Goal: Information Seeking & Learning: Learn about a topic

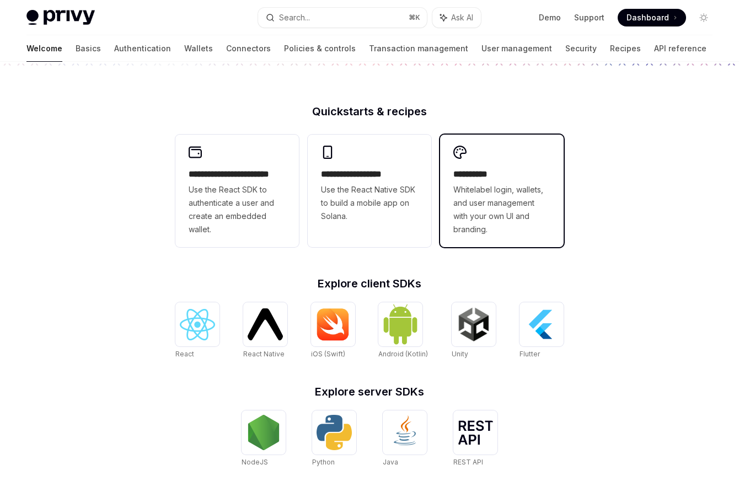
scroll to position [332, 0]
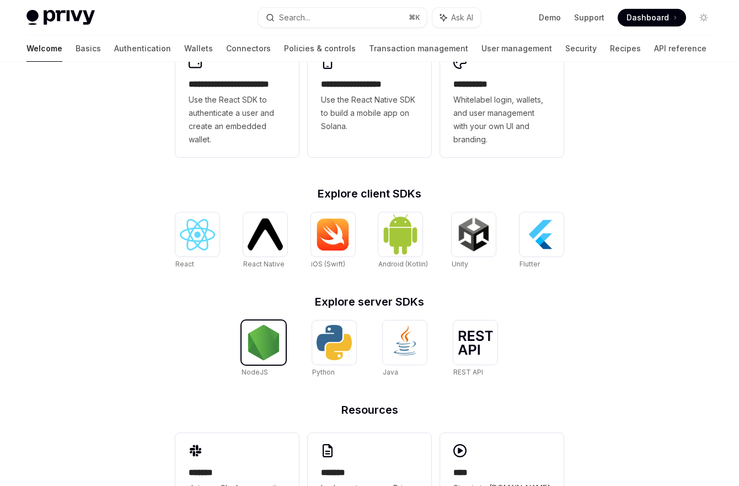
click at [271, 340] on img at bounding box center [263, 342] width 35 height 35
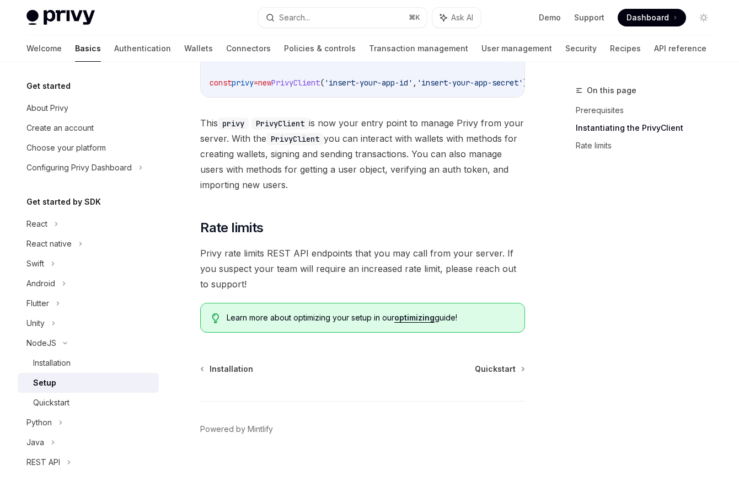
scroll to position [128, 0]
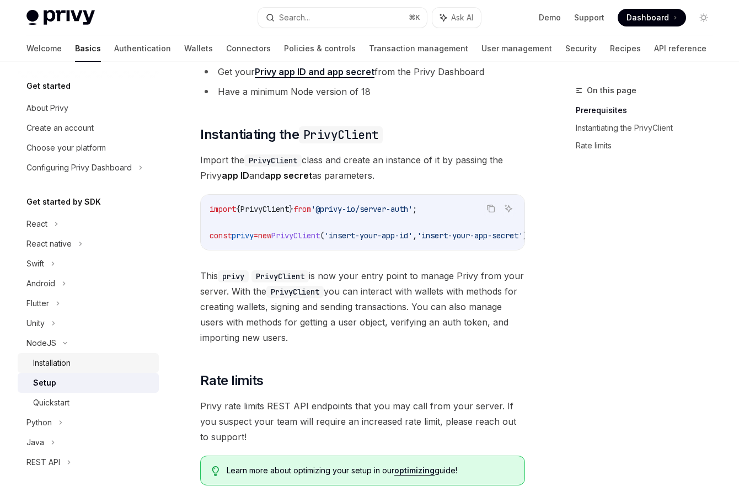
click at [84, 357] on div "Installation" at bounding box center [92, 362] width 119 height 13
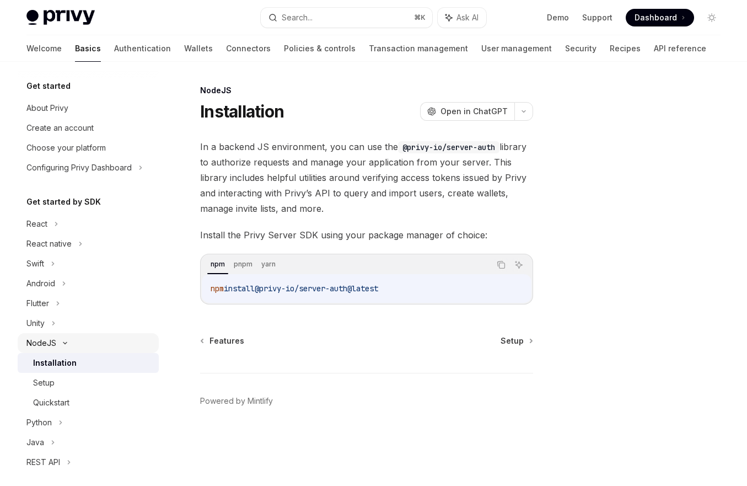
click at [92, 348] on div "NodeJS" at bounding box center [88, 343] width 141 height 20
click at [66, 399] on div "Quickstart" at bounding box center [51, 402] width 36 height 13
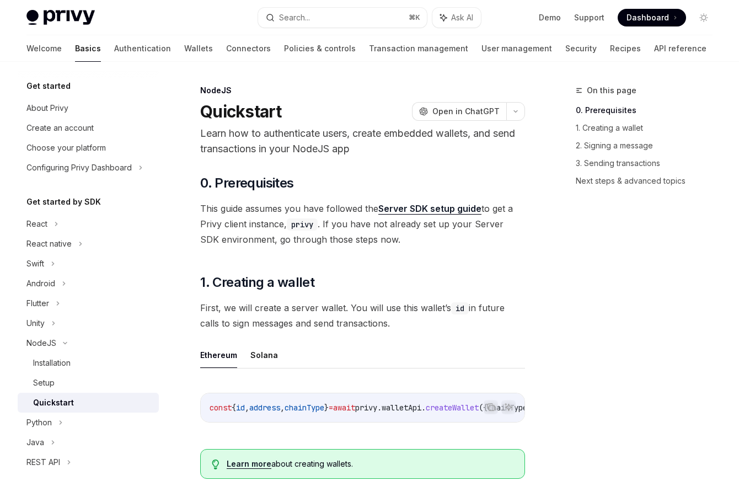
scroll to position [146, 0]
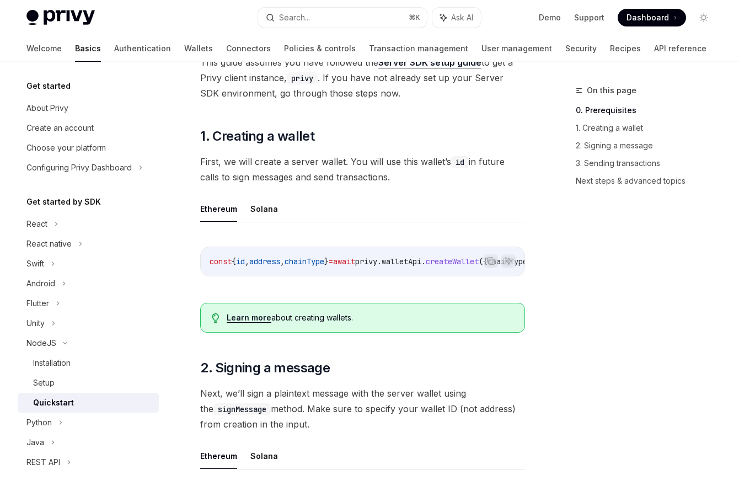
drag, startPoint x: 418, startPoint y: 275, endPoint x: 452, endPoint y: 274, distance: 34.8
click at [452, 274] on div "const { id , address , chainType } = await privy . walletApi . createWallet ({ …" at bounding box center [363, 261] width 324 height 29
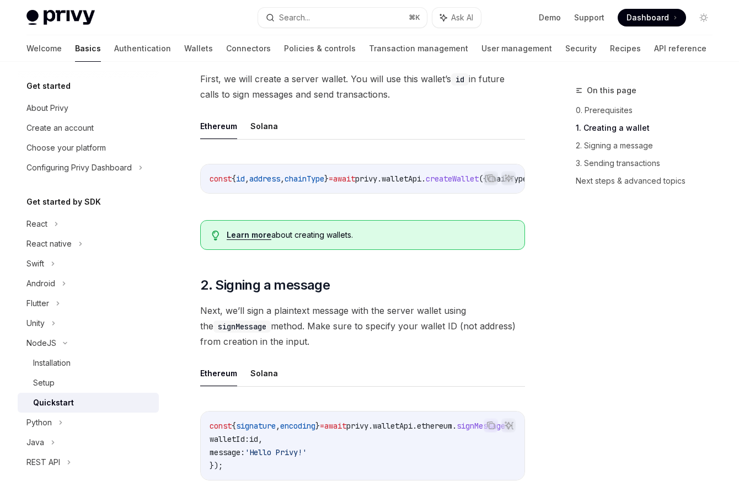
scroll to position [377, 0]
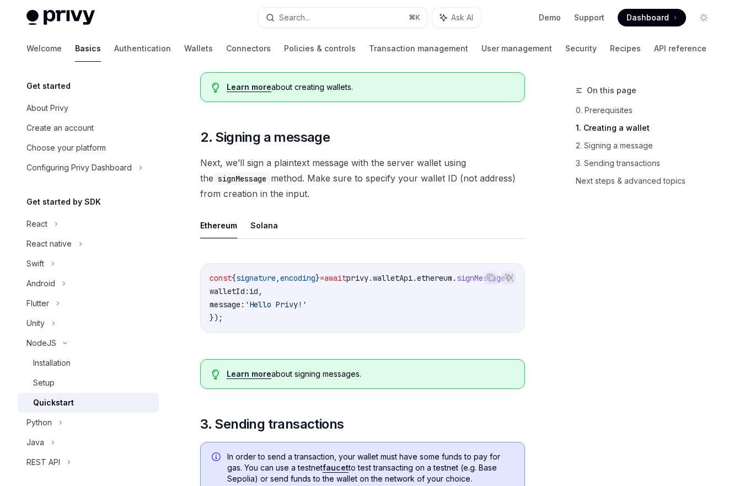
drag, startPoint x: 360, startPoint y: 328, endPoint x: 431, endPoint y: 334, distance: 72.0
click at [431, 332] on div "const { signature , encoding } = await privy . walletApi . ethereum . signMessa…" at bounding box center [363, 298] width 324 height 68
drag, startPoint x: 509, startPoint y: 332, endPoint x: 516, endPoint y: 332, distance: 7.7
click at [516, 332] on div "const { signature , encoding } = await privy . walletApi . ethereum . signMessa…" at bounding box center [363, 298] width 324 height 68
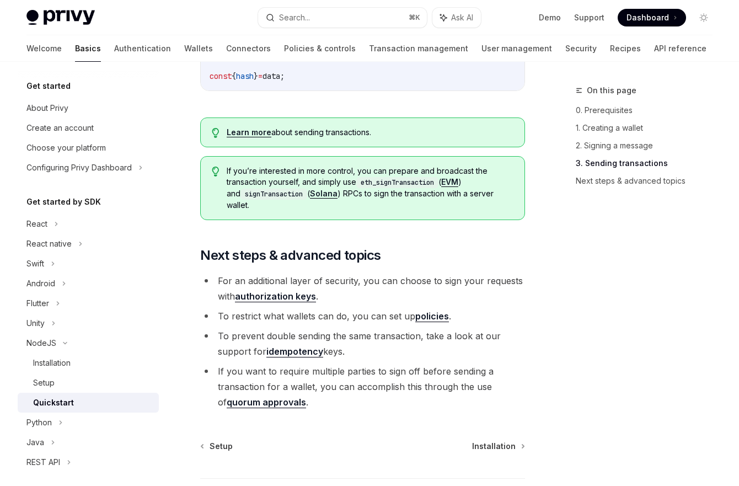
scroll to position [1146, 0]
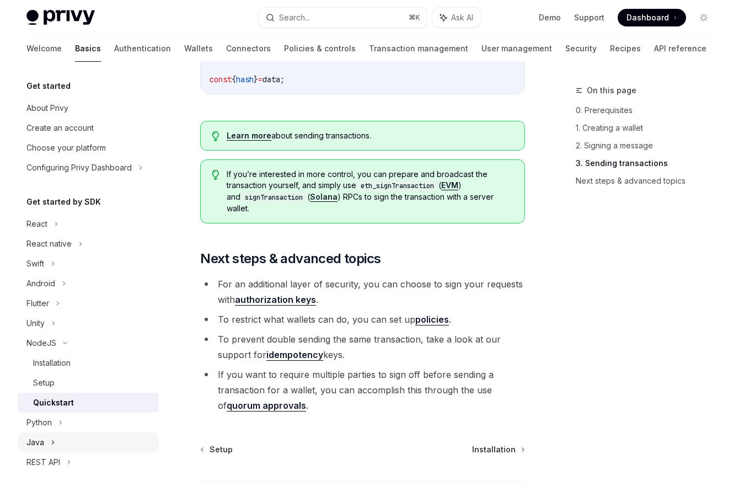
click at [45, 442] on div "Java" at bounding box center [88, 442] width 141 height 20
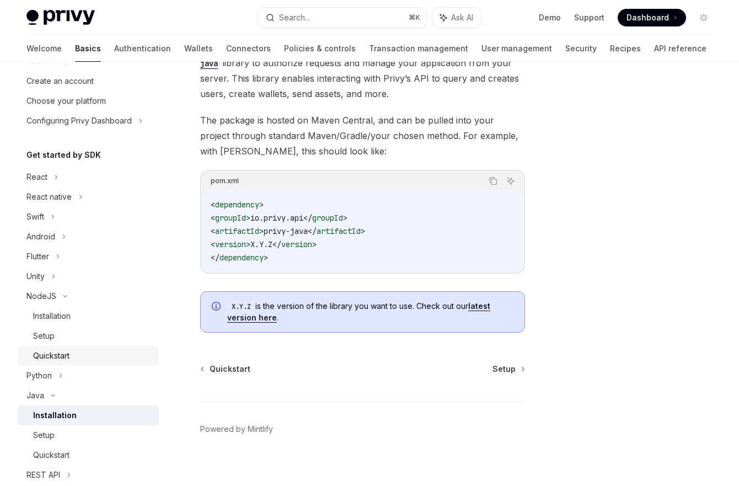
scroll to position [85, 0]
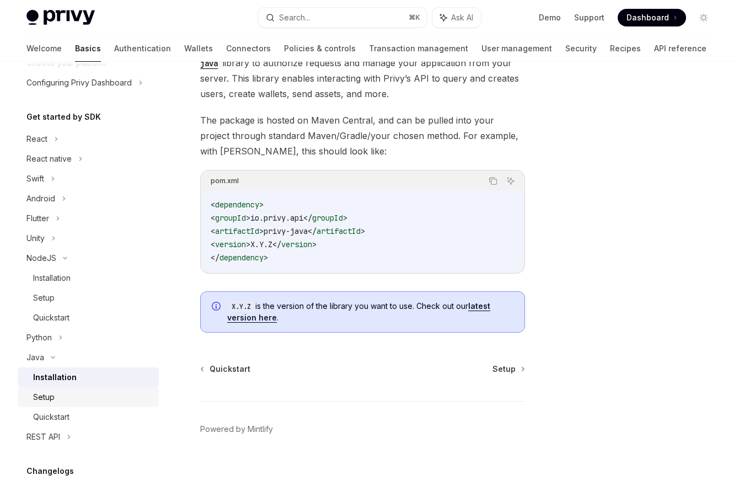
click at [90, 394] on div "Setup" at bounding box center [92, 397] width 119 height 13
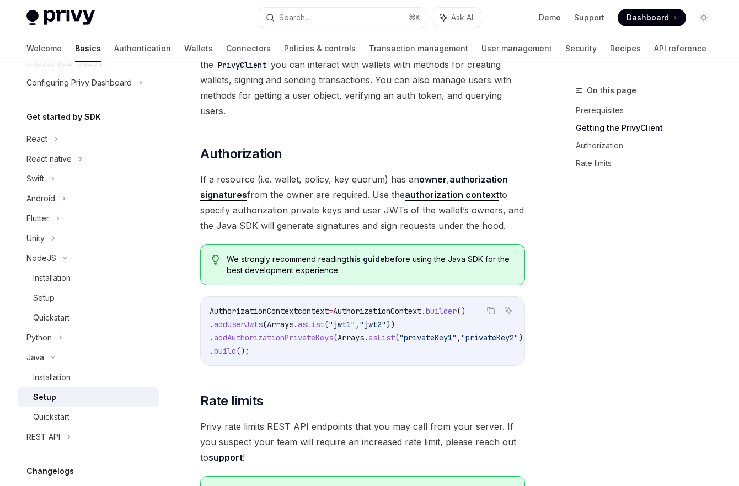
scroll to position [377, 0]
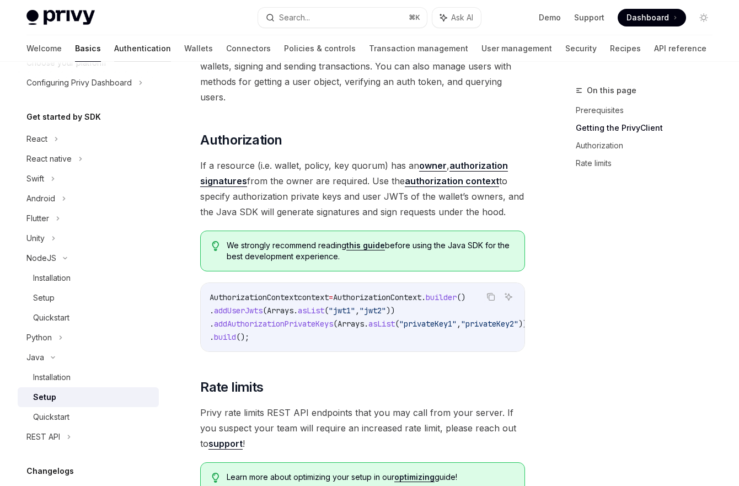
click at [114, 47] on link "Authentication" at bounding box center [142, 48] width 57 height 26
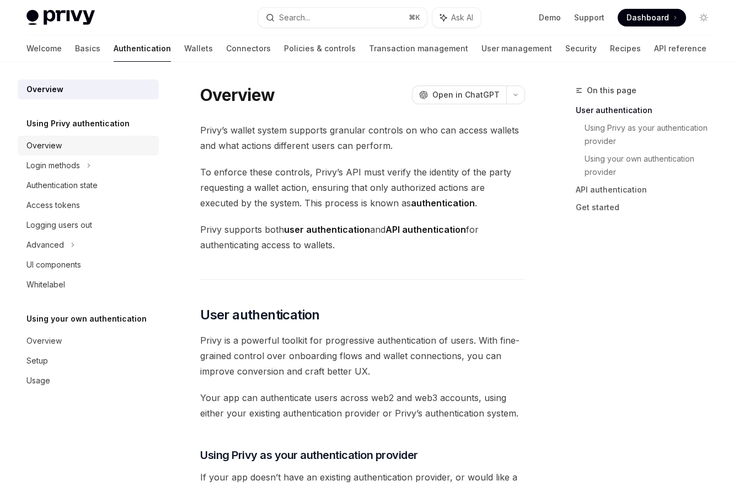
click at [92, 141] on div "Overview" at bounding box center [89, 145] width 126 height 13
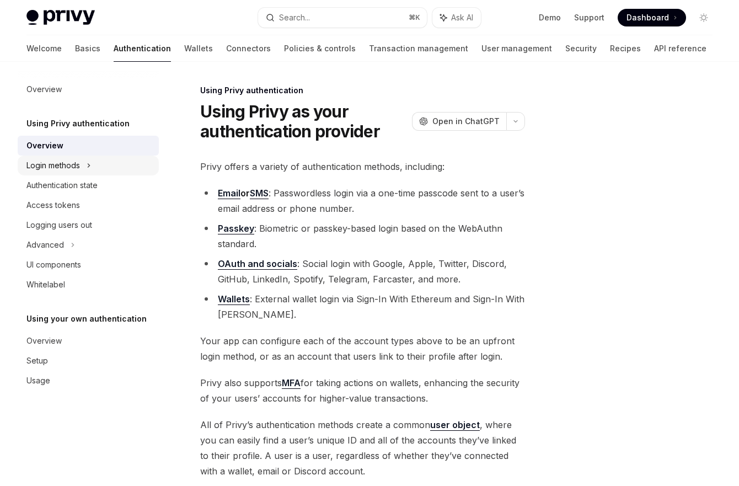
click at [92, 157] on div "Login methods" at bounding box center [88, 166] width 141 height 20
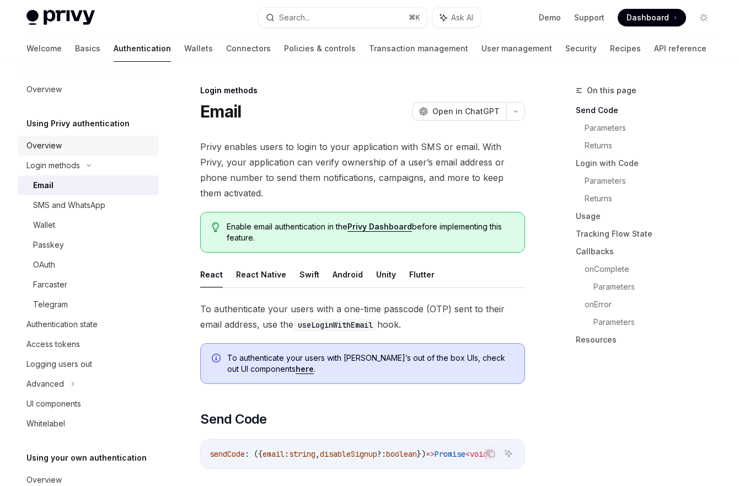
click at [88, 144] on div "Overview" at bounding box center [89, 145] width 126 height 13
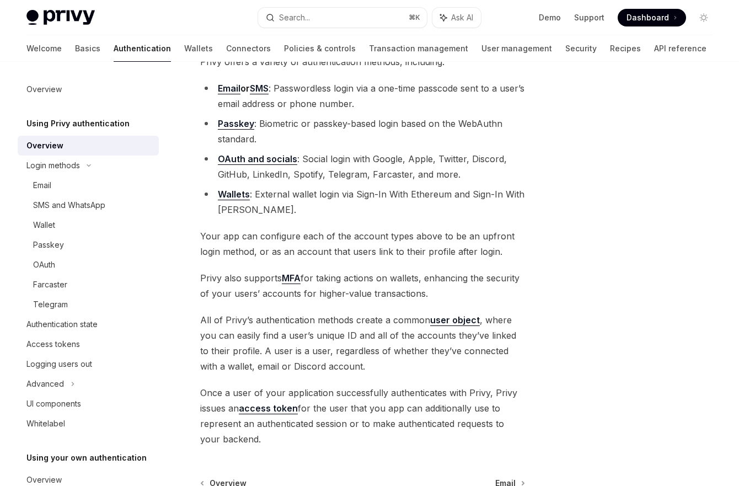
scroll to position [169, 0]
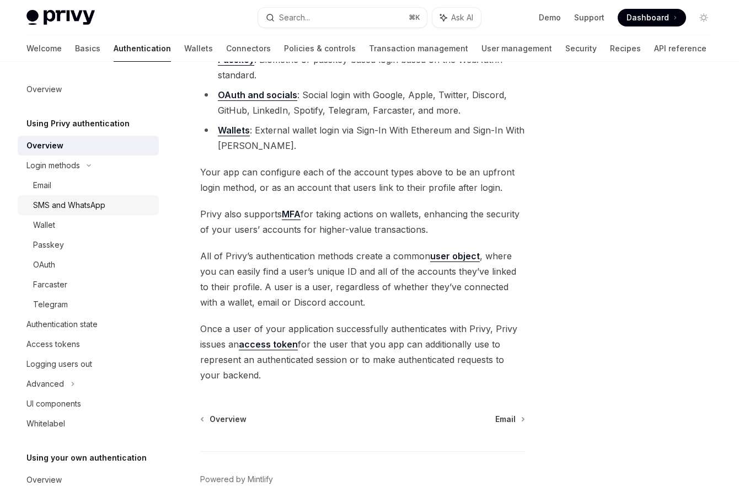
click at [114, 197] on link "SMS and WhatsApp" at bounding box center [88, 205] width 141 height 20
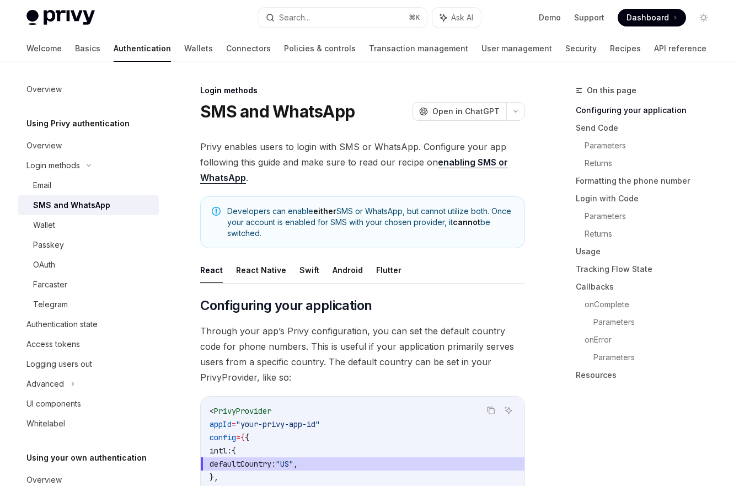
scroll to position [141, 0]
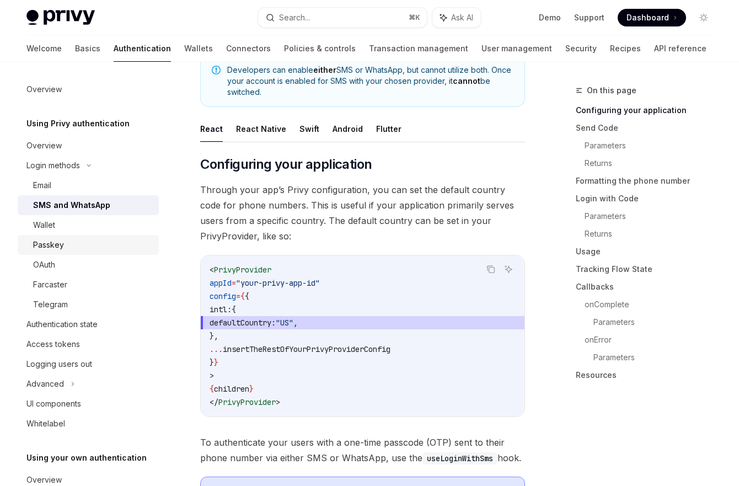
click at [77, 245] on div "Passkey" at bounding box center [92, 244] width 119 height 13
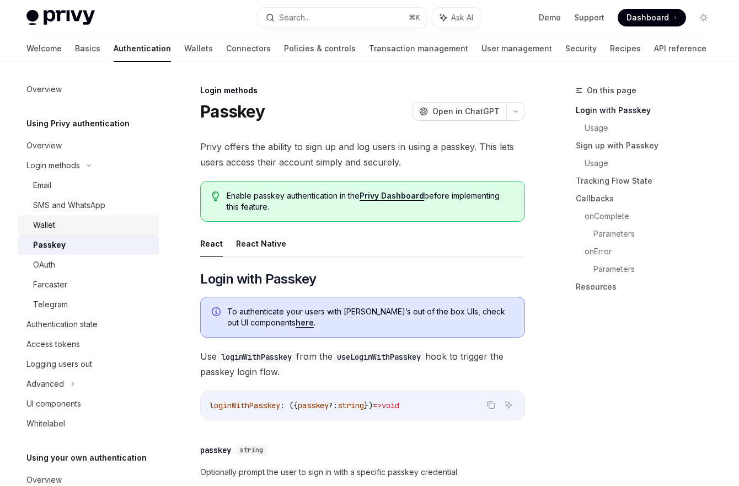
click at [77, 227] on div "Wallet" at bounding box center [92, 224] width 119 height 13
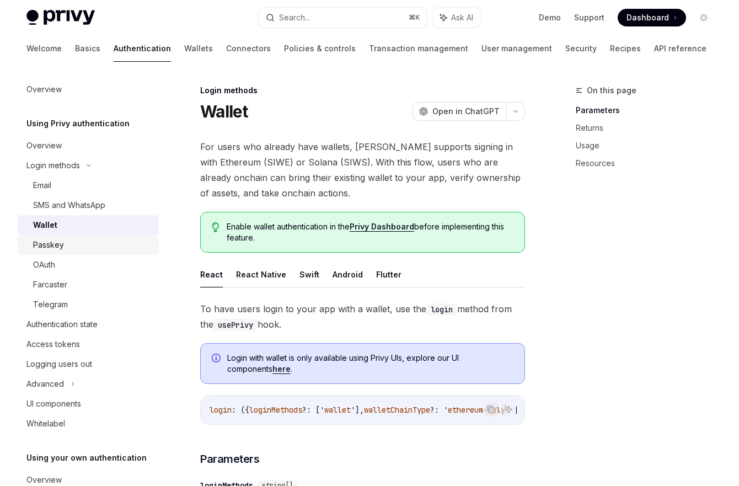
click at [74, 249] on div "Passkey" at bounding box center [92, 244] width 119 height 13
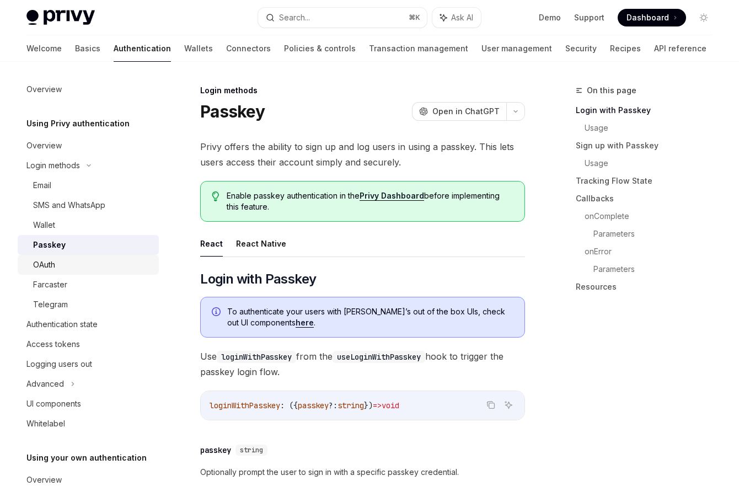
click at [64, 266] on div "OAuth" at bounding box center [92, 264] width 119 height 13
type textarea "*"
